Goal: Obtain resource: Obtain resource

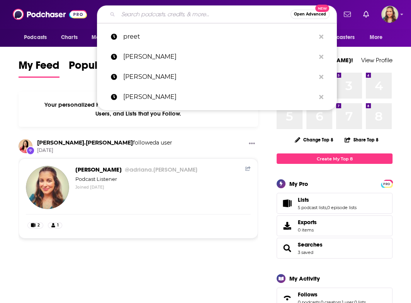
click at [135, 14] on input "Search podcasts, credits, & more..." at bounding box center [204, 14] width 172 height 12
click at [149, 18] on input "Search podcasts, credits, & more..." at bounding box center [204, 14] width 172 height 12
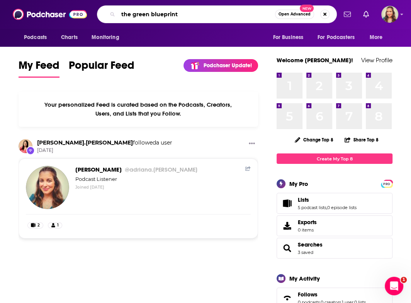
type input "the green blueprint"
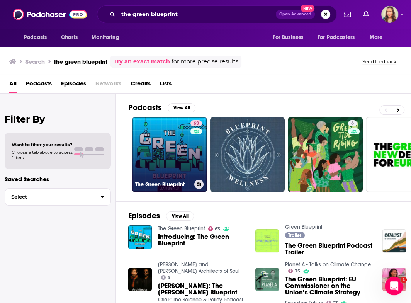
click at [168, 149] on link "63 The Green Blueprint" at bounding box center [169, 154] width 75 height 75
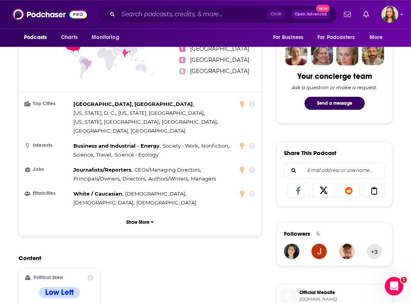
scroll to position [371, 0]
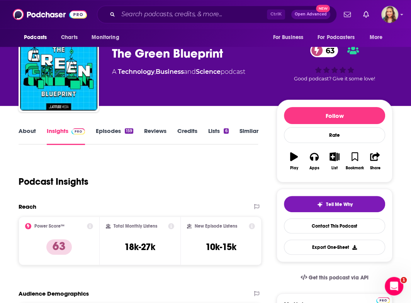
scroll to position [0, 0]
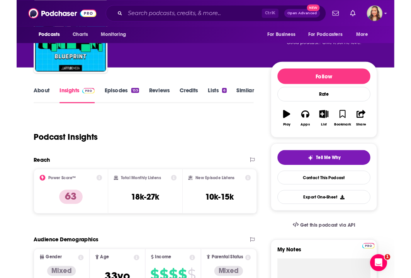
scroll to position [46, 0]
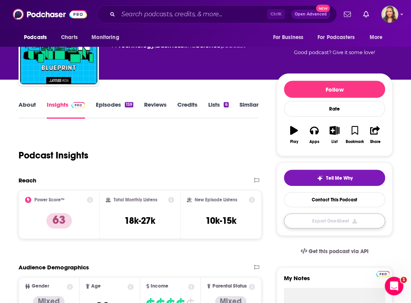
click at [323, 227] on button "Export One-Sheet" at bounding box center [334, 220] width 101 height 15
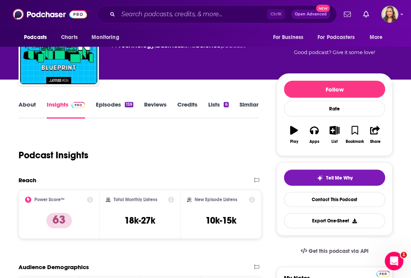
scroll to position [0, 0]
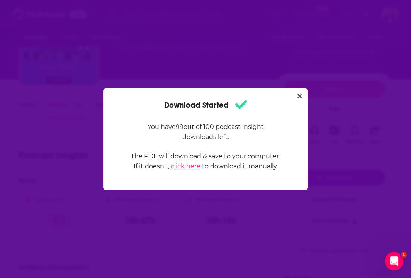
click at [194, 169] on link "click here" at bounding box center [186, 166] width 30 height 7
click at [300, 98] on icon "Close" at bounding box center [300, 96] width 4 height 6
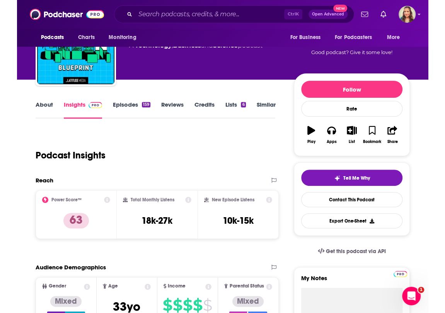
scroll to position [43, 0]
